Goal: Task Accomplishment & Management: Complete application form

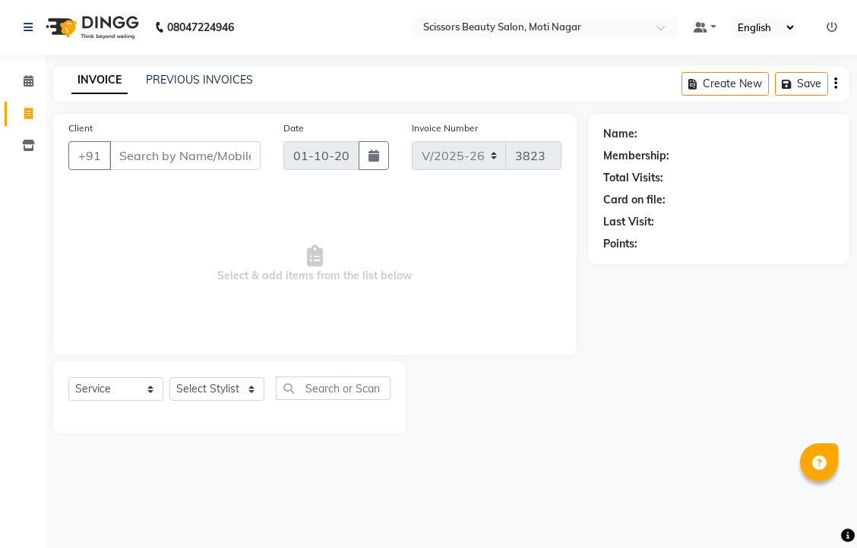
select select "7057"
select select "service"
click at [149, 169] on input "Client" at bounding box center [184, 155] width 151 height 29
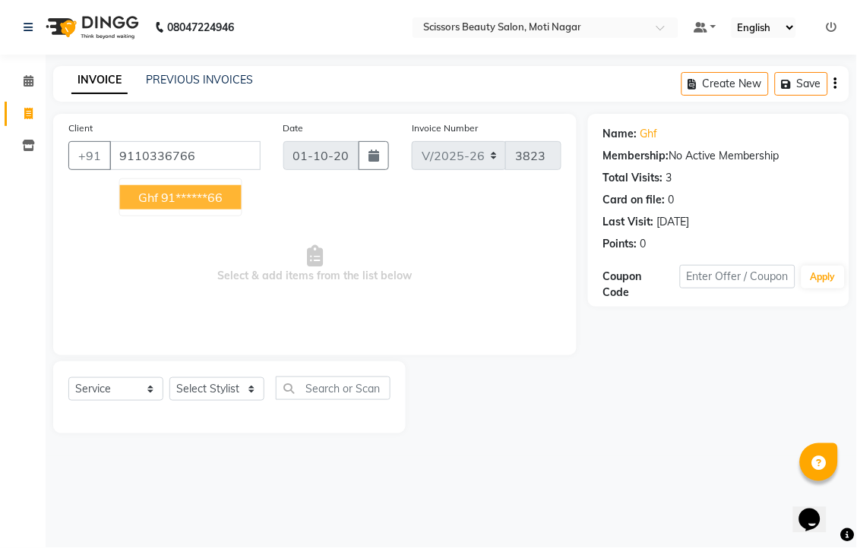
click at [222, 205] on ngb-highlight "91******66" at bounding box center [192, 197] width 62 height 15
type input "91******66"
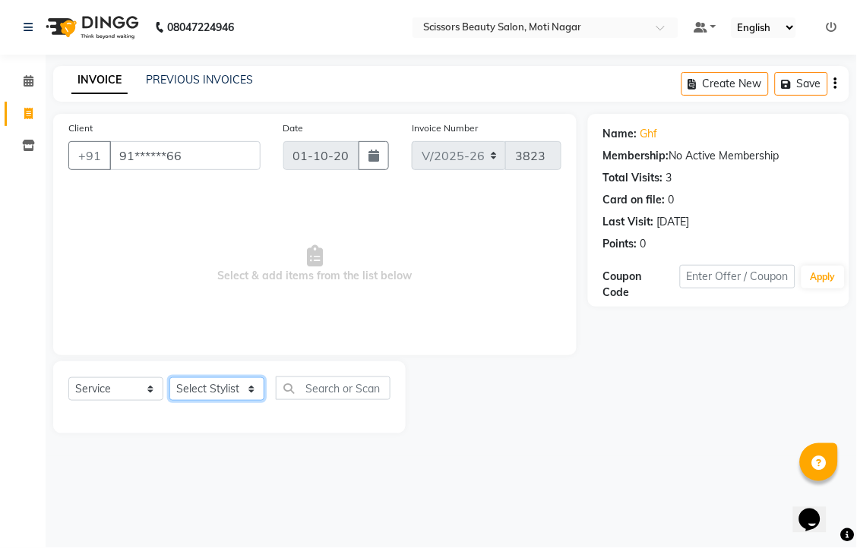
drag, startPoint x: 217, startPoint y: 437, endPoint x: 224, endPoint y: 423, distance: 16.0
click at [222, 401] on select "Select Stylist Arman [PERSON_NAME] [PERSON_NAME] [PERSON_NAME] Sir Staff" at bounding box center [216, 389] width 95 height 24
select select "89632"
click at [175, 401] on select "Select Stylist Arman [PERSON_NAME] [PERSON_NAME] [PERSON_NAME] Sir Staff" at bounding box center [216, 389] width 95 height 24
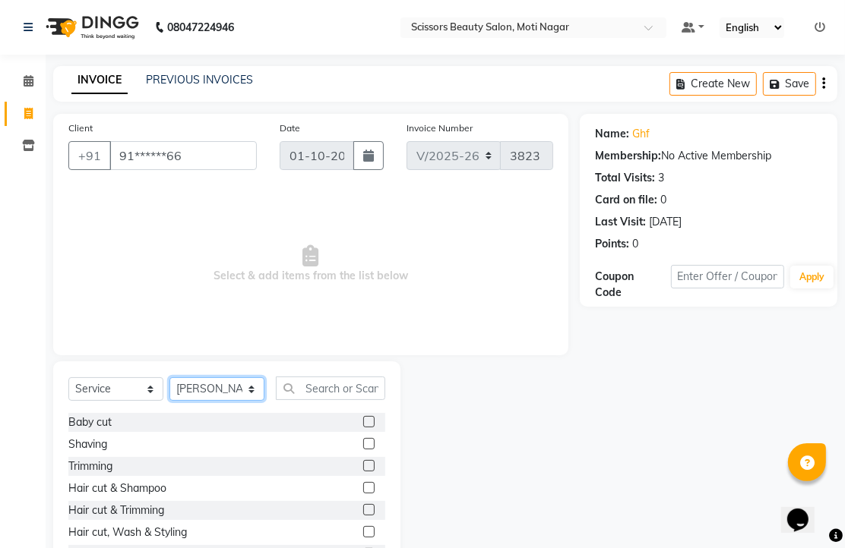
scroll to position [84, 0]
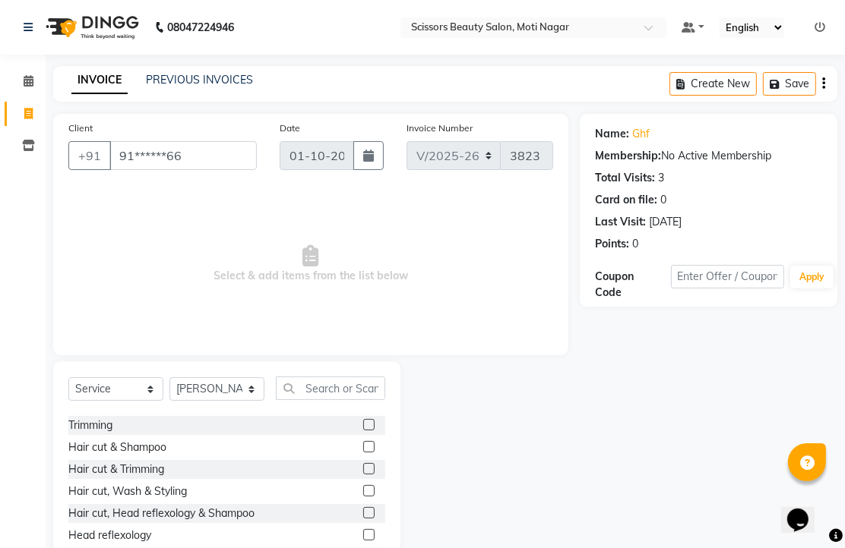
click at [363, 475] on label at bounding box center [368, 468] width 11 height 11
click at [363, 475] on input "checkbox" at bounding box center [368, 470] width 10 height 10
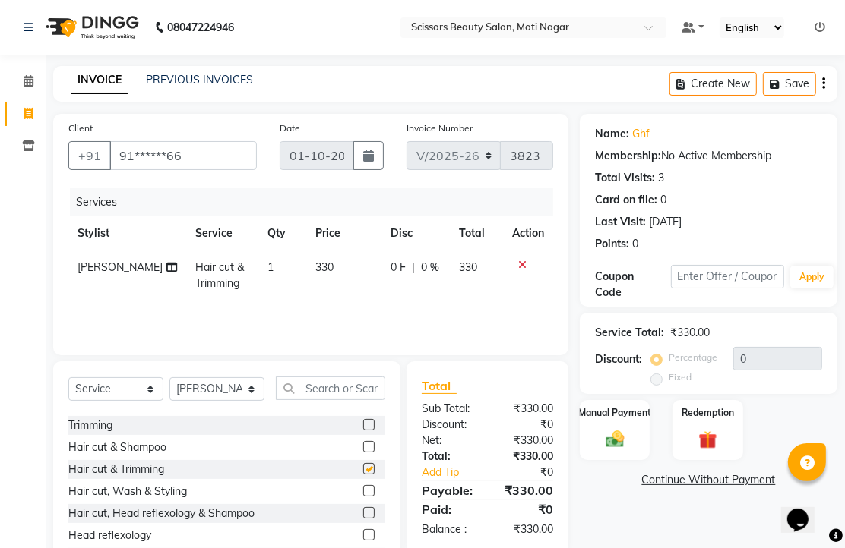
checkbox input "false"
click at [612, 450] on img at bounding box center [614, 439] width 31 height 22
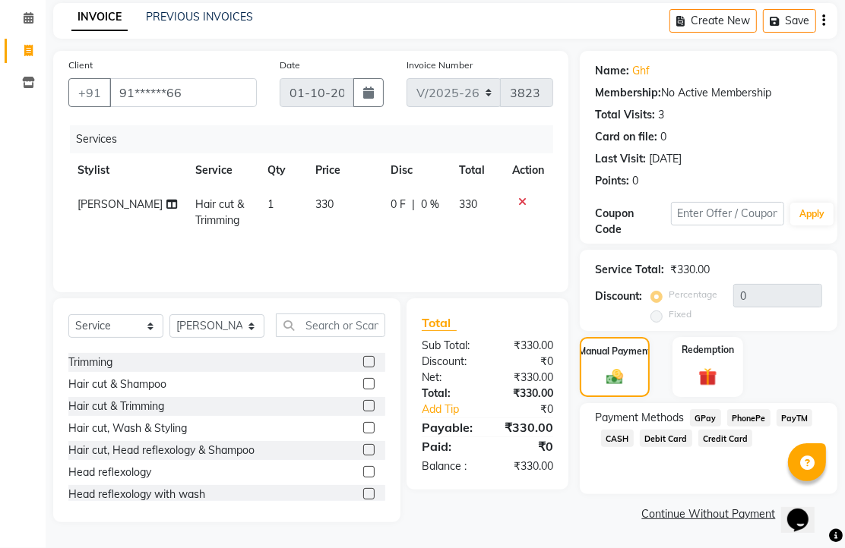
scroll to position [124, 0]
click at [633, 435] on span "CASH" at bounding box center [617, 438] width 33 height 17
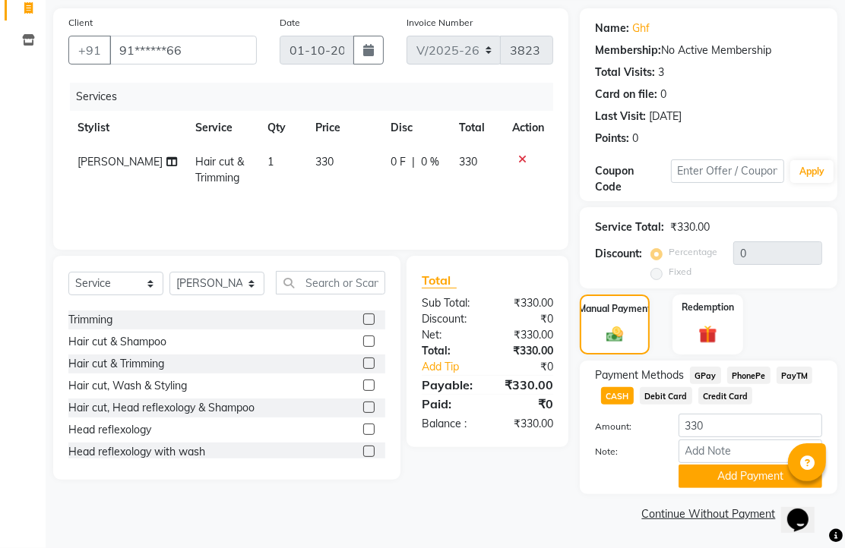
scroll to position [188, 0]
click at [749, 468] on button "Add Payment" at bounding box center [750, 477] width 144 height 24
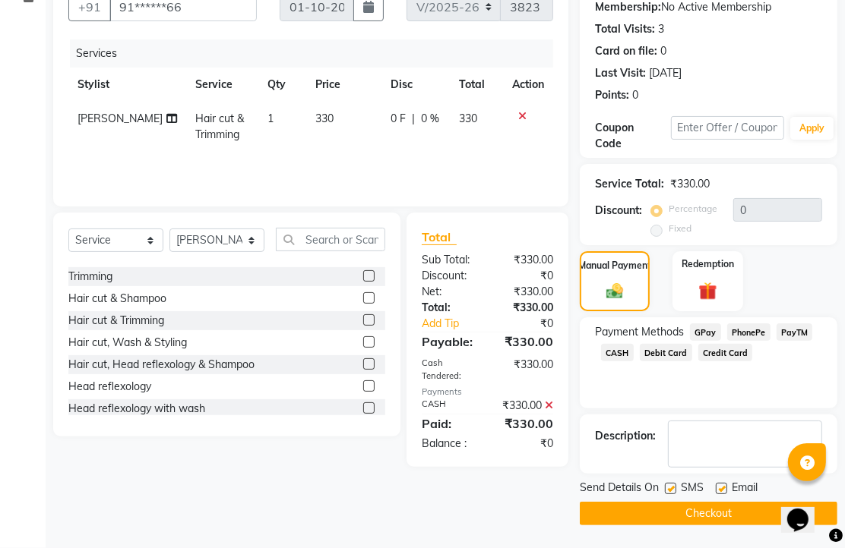
scroll to position [231, 0]
click at [726, 483] on label at bounding box center [720, 488] width 11 height 11
click at [725, 485] on input "checkbox" at bounding box center [720, 490] width 10 height 10
checkbox input "false"
click at [732, 513] on button "Checkout" at bounding box center [708, 514] width 257 height 24
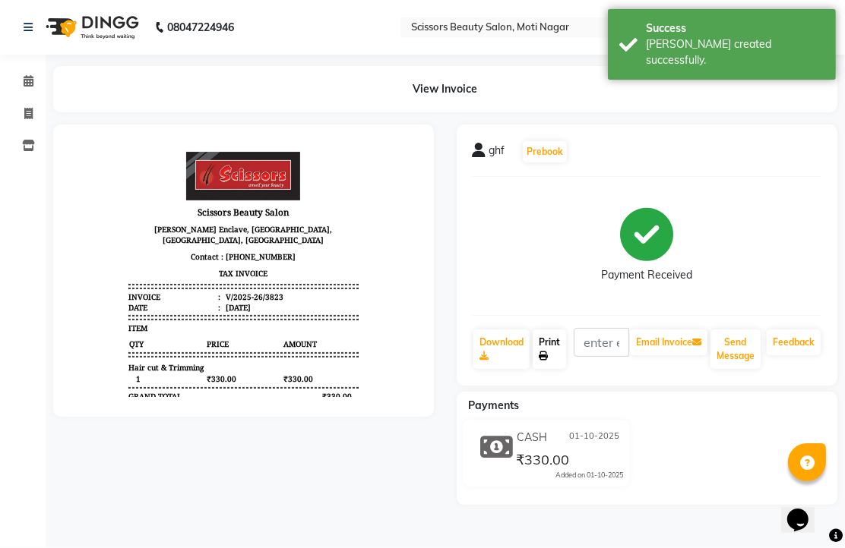
click at [558, 369] on link "Print" at bounding box center [548, 349] width 33 height 39
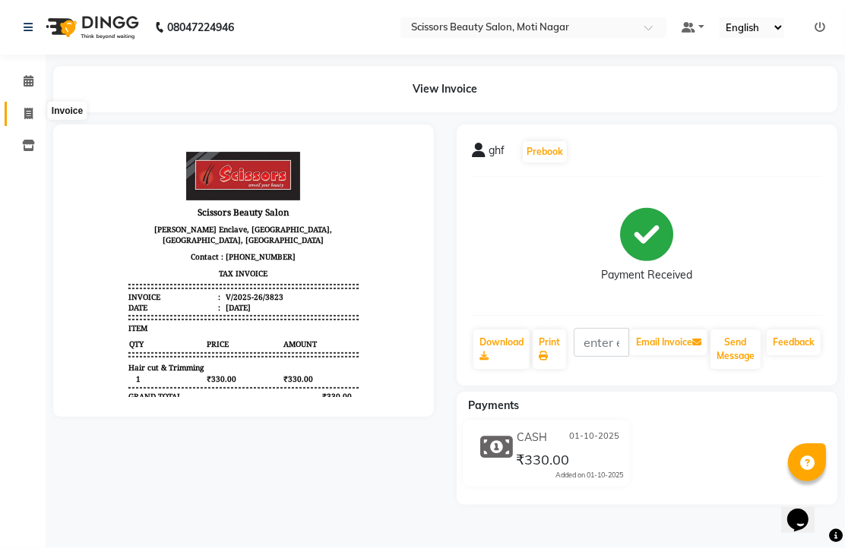
click at [29, 118] on icon at bounding box center [28, 113] width 8 height 11
select select "service"
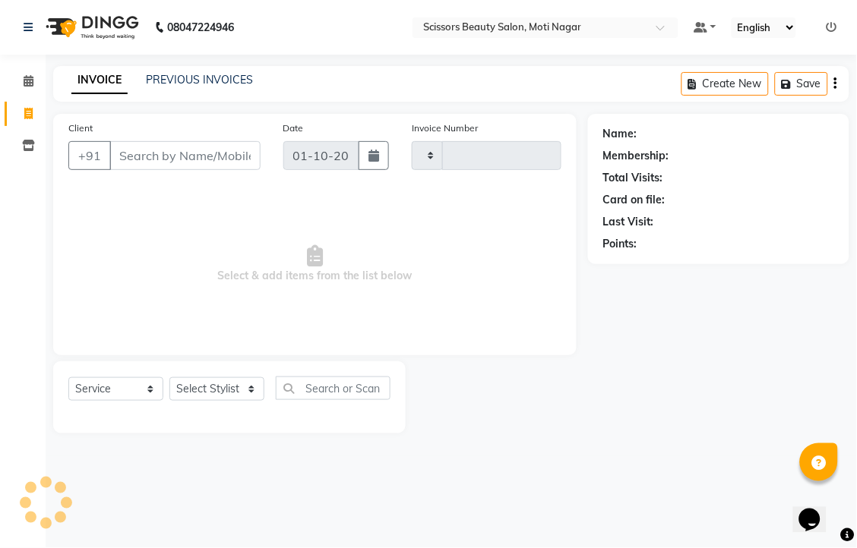
click at [235, 170] on input "Client" at bounding box center [184, 155] width 151 height 29
type input "3824"
select select "7057"
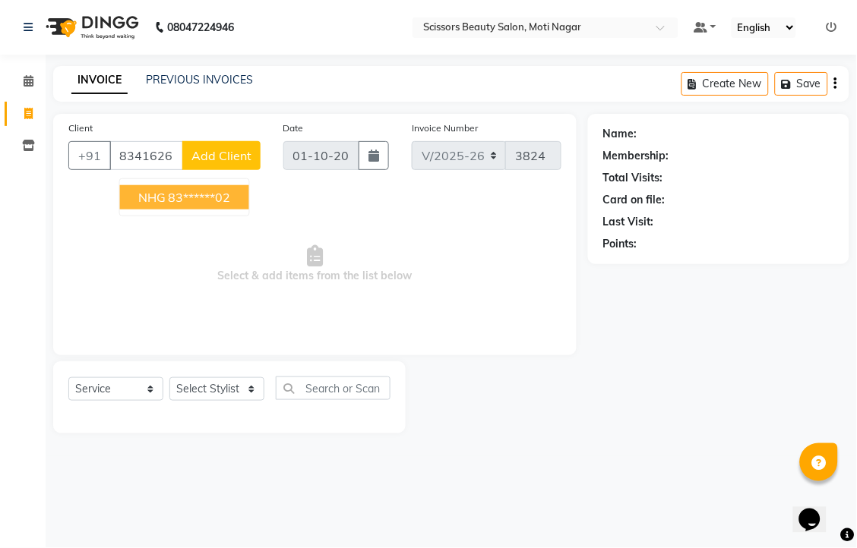
click at [224, 205] on ngb-highlight "83******02" at bounding box center [200, 197] width 62 height 15
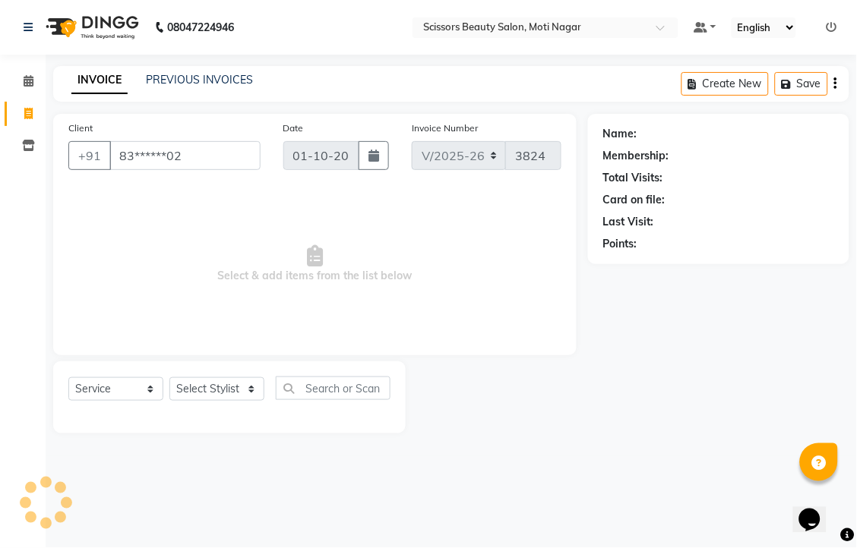
type input "83******02"
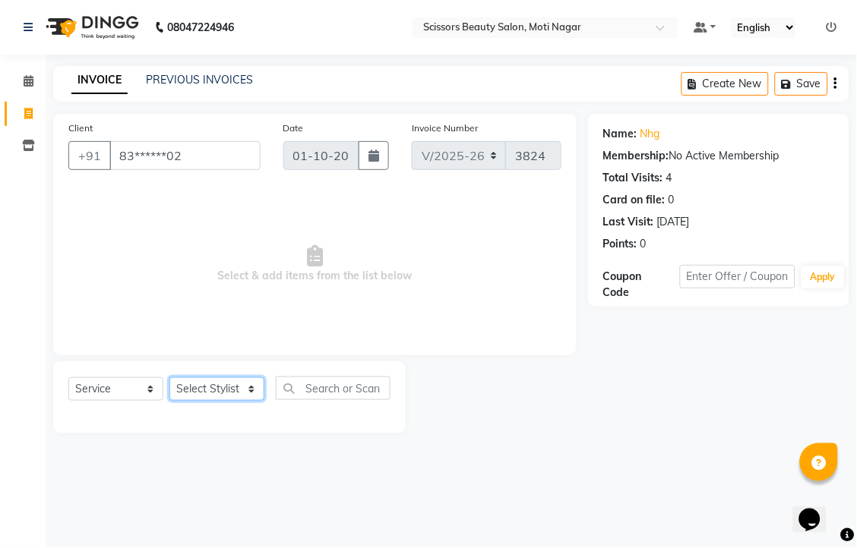
drag, startPoint x: 214, startPoint y: 439, endPoint x: 209, endPoint y: 418, distance: 21.2
click at [214, 401] on select "Select Stylist Arman [PERSON_NAME] [PERSON_NAME] [PERSON_NAME] Sir Staff" at bounding box center [216, 389] width 95 height 24
select select "58456"
click at [175, 401] on select "Select Stylist Arman [PERSON_NAME] [PERSON_NAME] [PERSON_NAME] Sir Staff" at bounding box center [216, 389] width 95 height 24
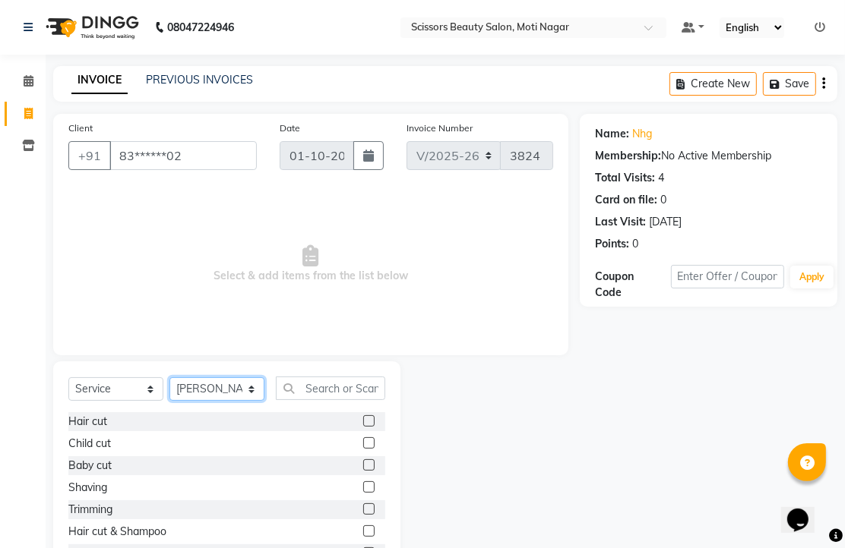
scroll to position [84, 0]
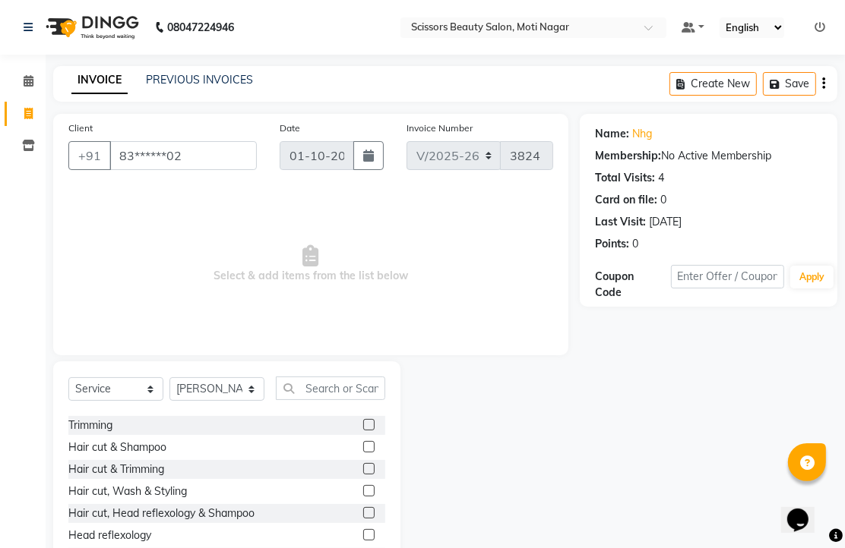
click at [363, 475] on label at bounding box center [368, 468] width 11 height 11
click at [363, 475] on input "checkbox" at bounding box center [368, 470] width 10 height 10
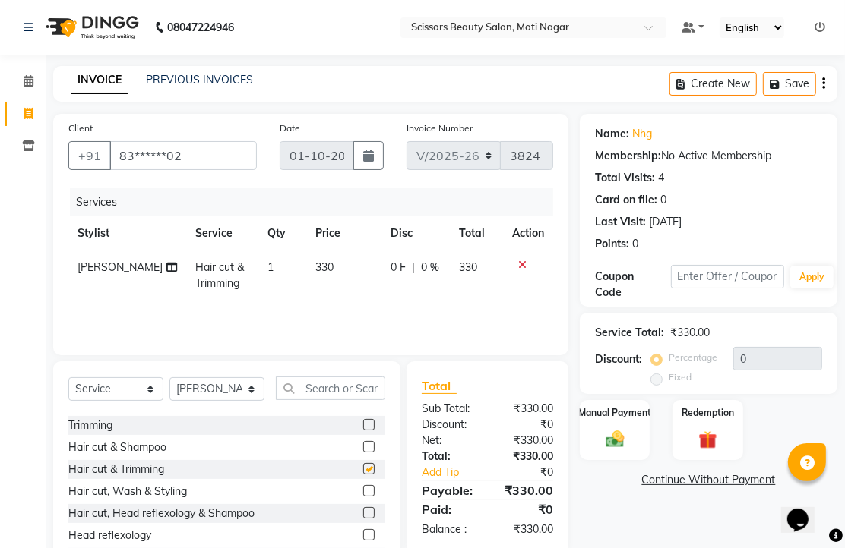
checkbox input "false"
click at [617, 450] on img at bounding box center [614, 439] width 31 height 22
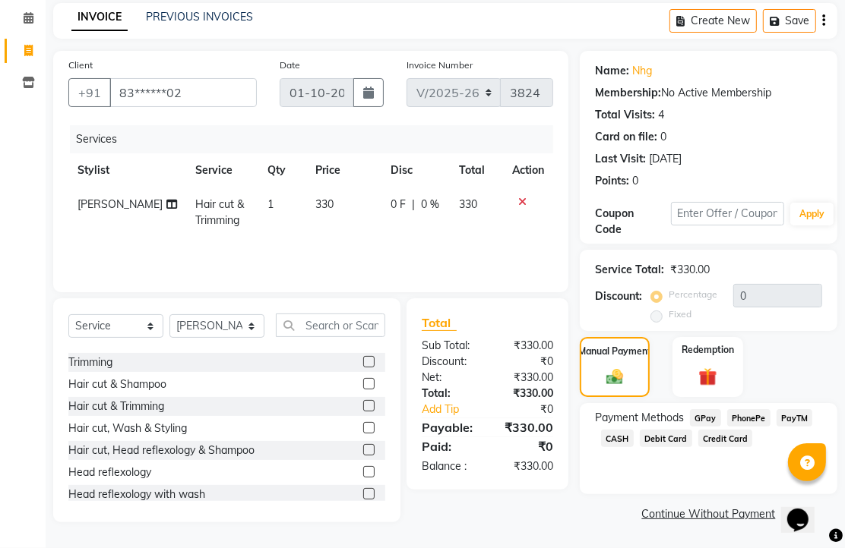
click at [748, 427] on span "PhonePe" at bounding box center [748, 417] width 43 height 17
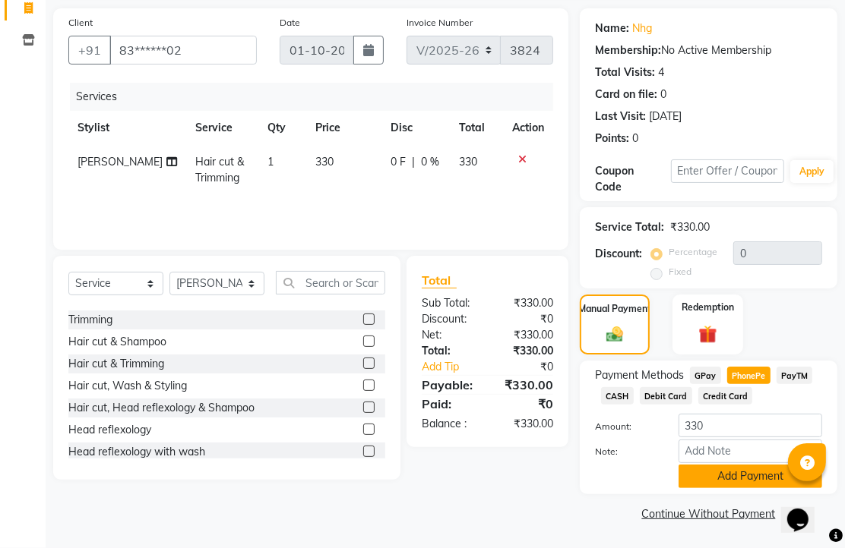
click at [742, 474] on button "Add Payment" at bounding box center [750, 477] width 144 height 24
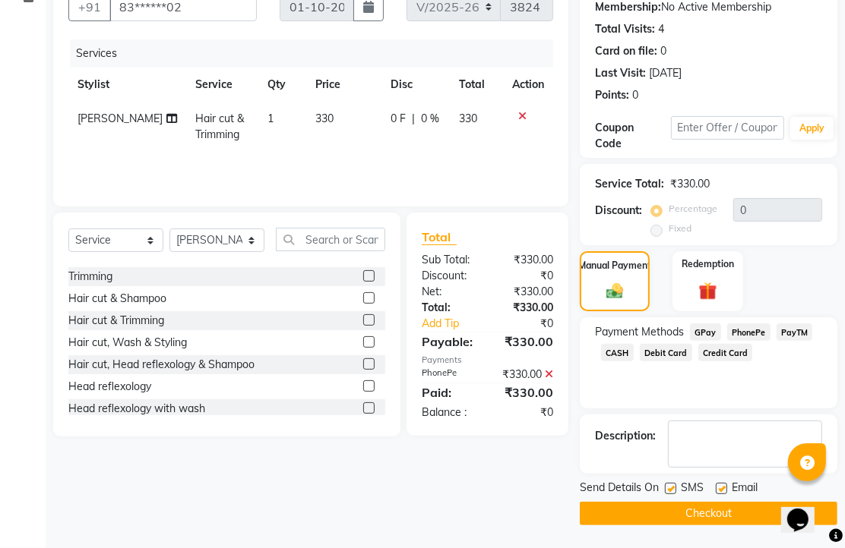
scroll to position [231, 0]
drag, startPoint x: 729, startPoint y: 480, endPoint x: 720, endPoint y: 506, distance: 27.4
click at [727, 483] on label at bounding box center [720, 488] width 11 height 11
click at [725, 485] on input "checkbox" at bounding box center [720, 490] width 10 height 10
checkbox input "false"
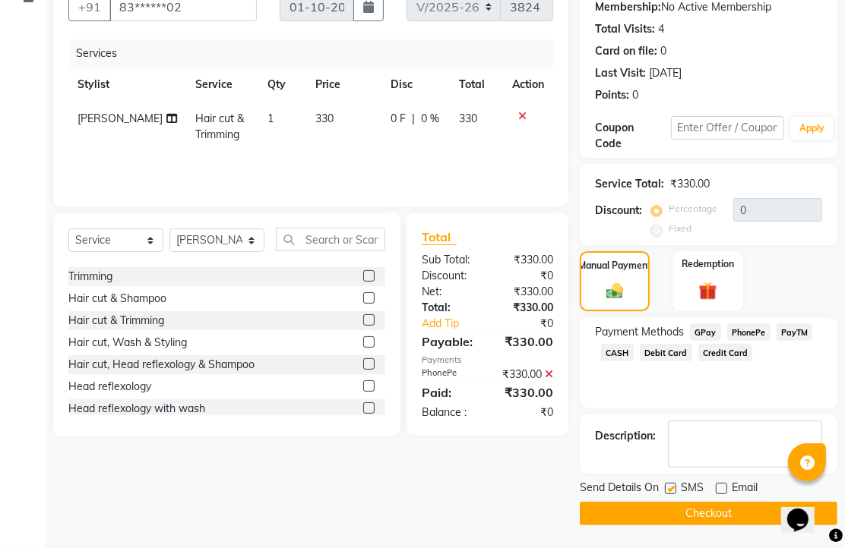
click at [719, 507] on button "Checkout" at bounding box center [708, 514] width 257 height 24
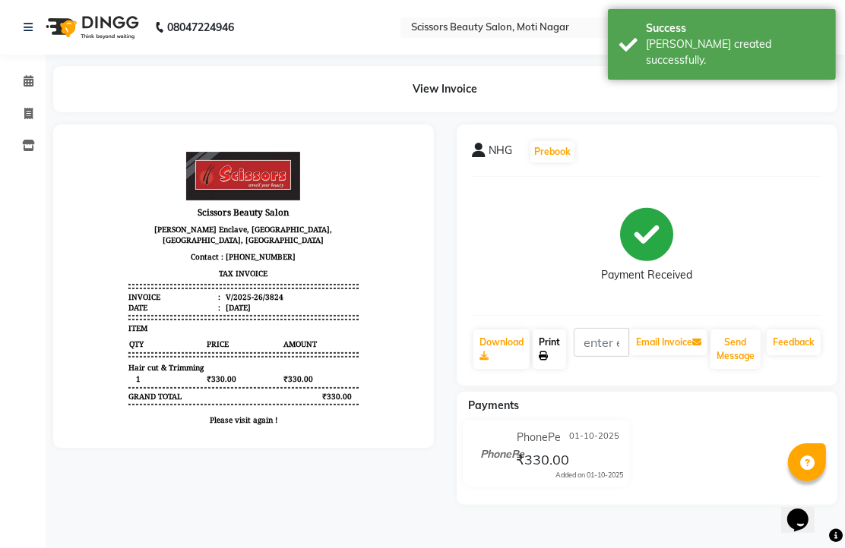
click at [554, 369] on link "Print" at bounding box center [548, 349] width 33 height 39
